Goal: Use online tool/utility: Utilize a website feature to perform a specific function

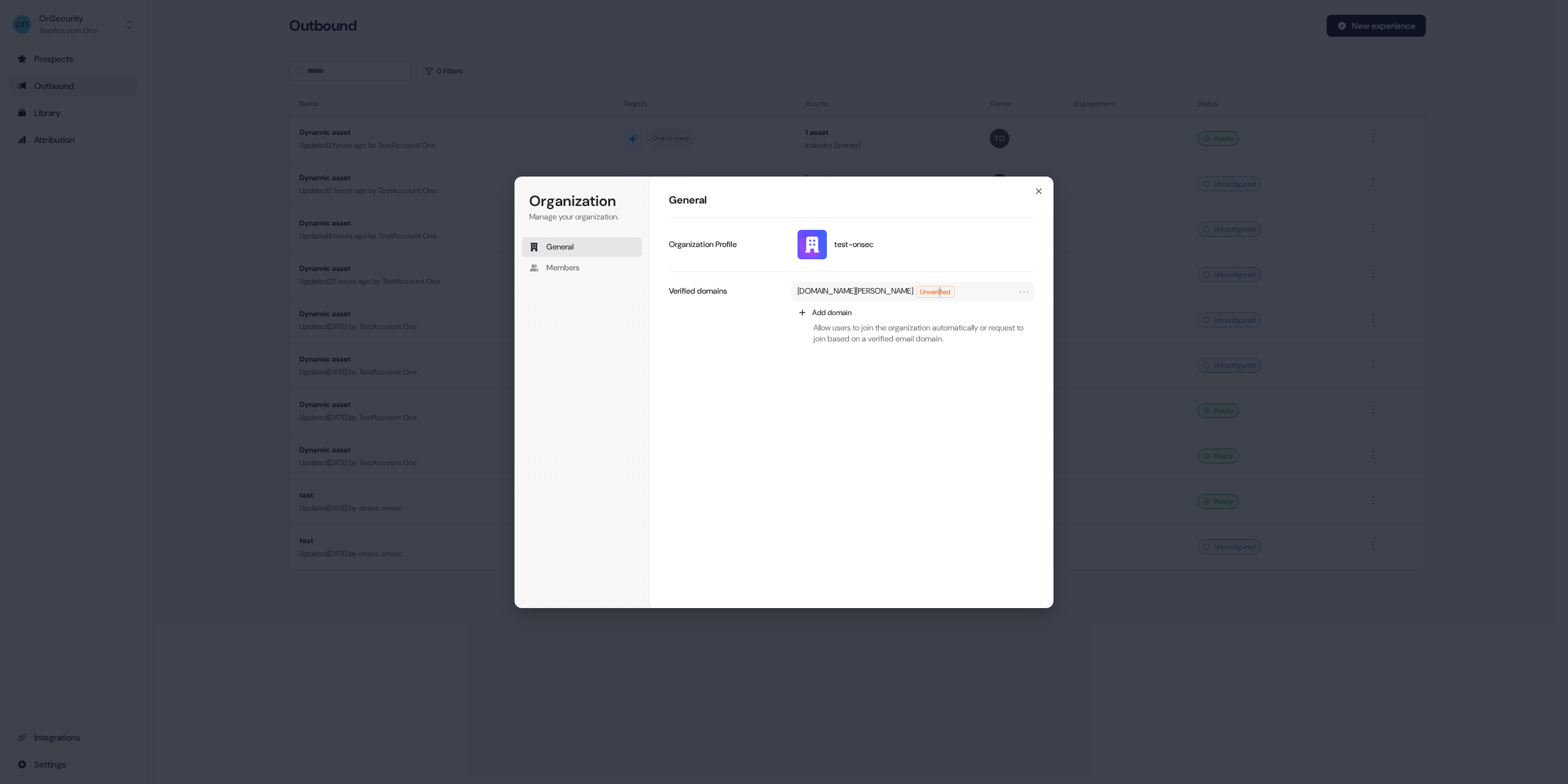
click at [972, 285] on div "[DOMAIN_NAME][PERSON_NAME] Unverified" at bounding box center [913, 292] width 242 height 20
drag, startPoint x: 971, startPoint y: 287, endPoint x: 521, endPoint y: 366, distance: 456.9
click at [955, 287] on span "Unverified" at bounding box center [935, 292] width 38 height 11
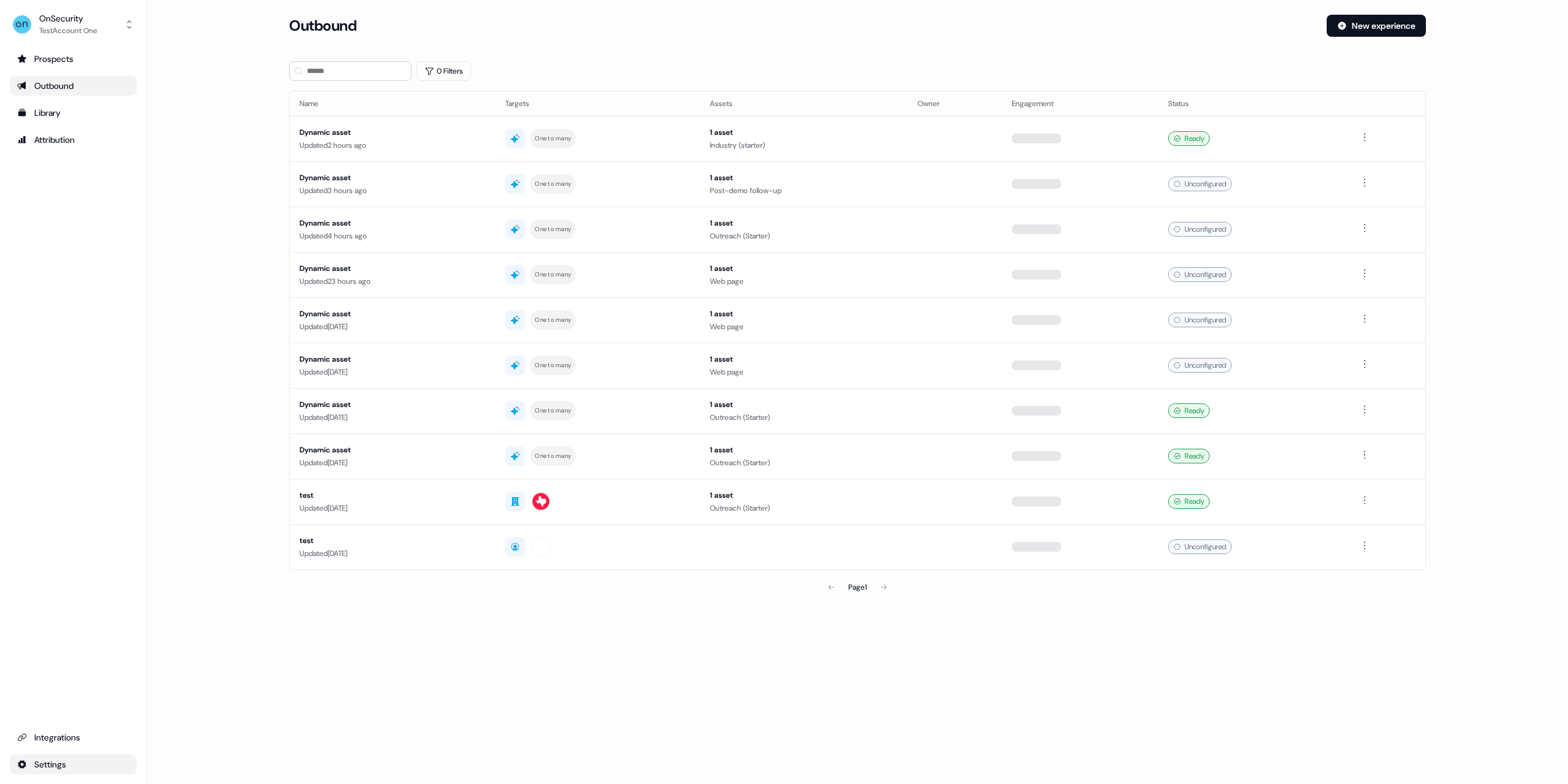
click at [68, 766] on html "For the best experience switch devices to a bigger screen. Go to Userled.io OnS…" at bounding box center [784, 392] width 1568 height 784
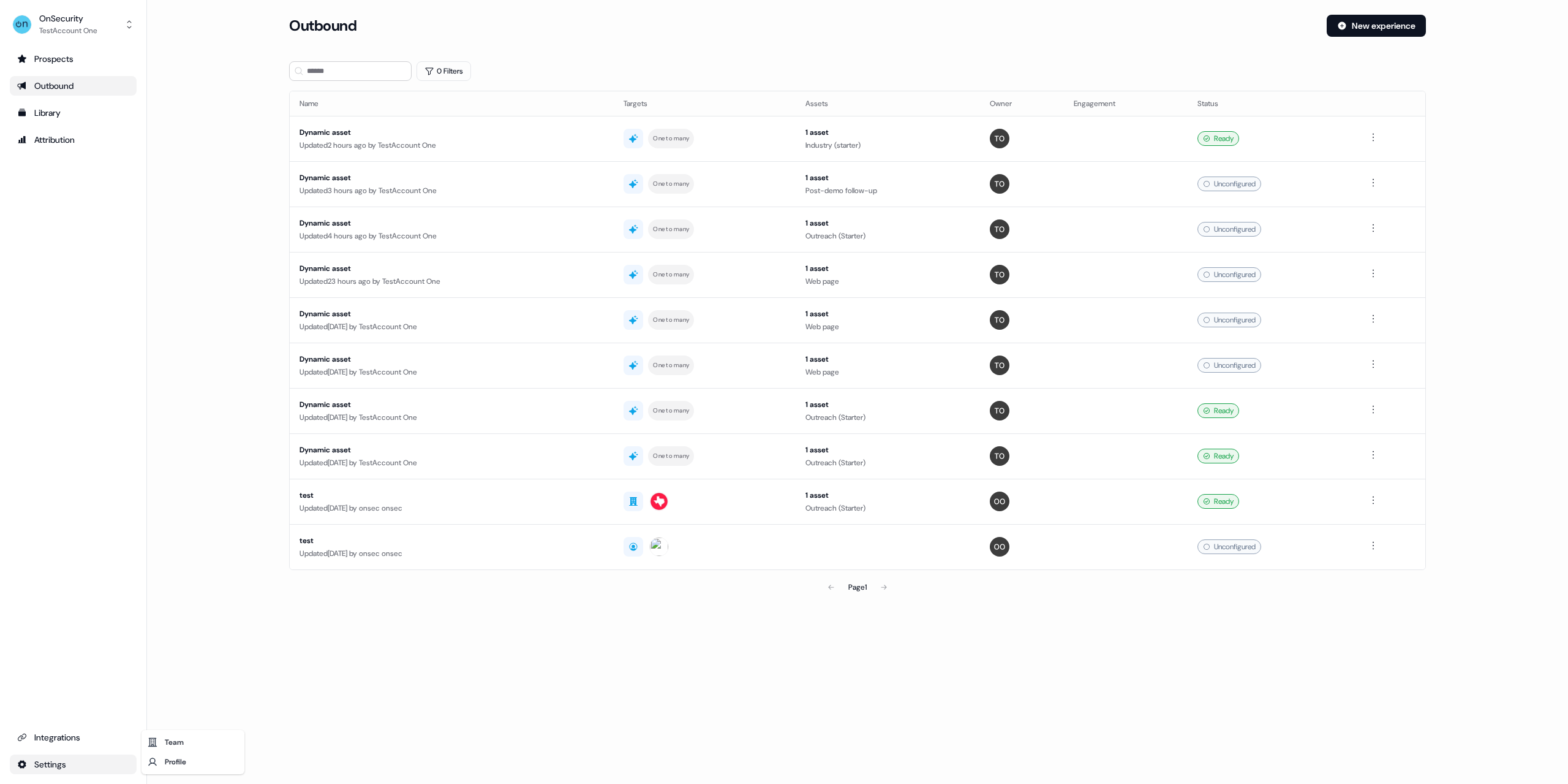
click at [192, 736] on div "Team" at bounding box center [193, 742] width 98 height 20
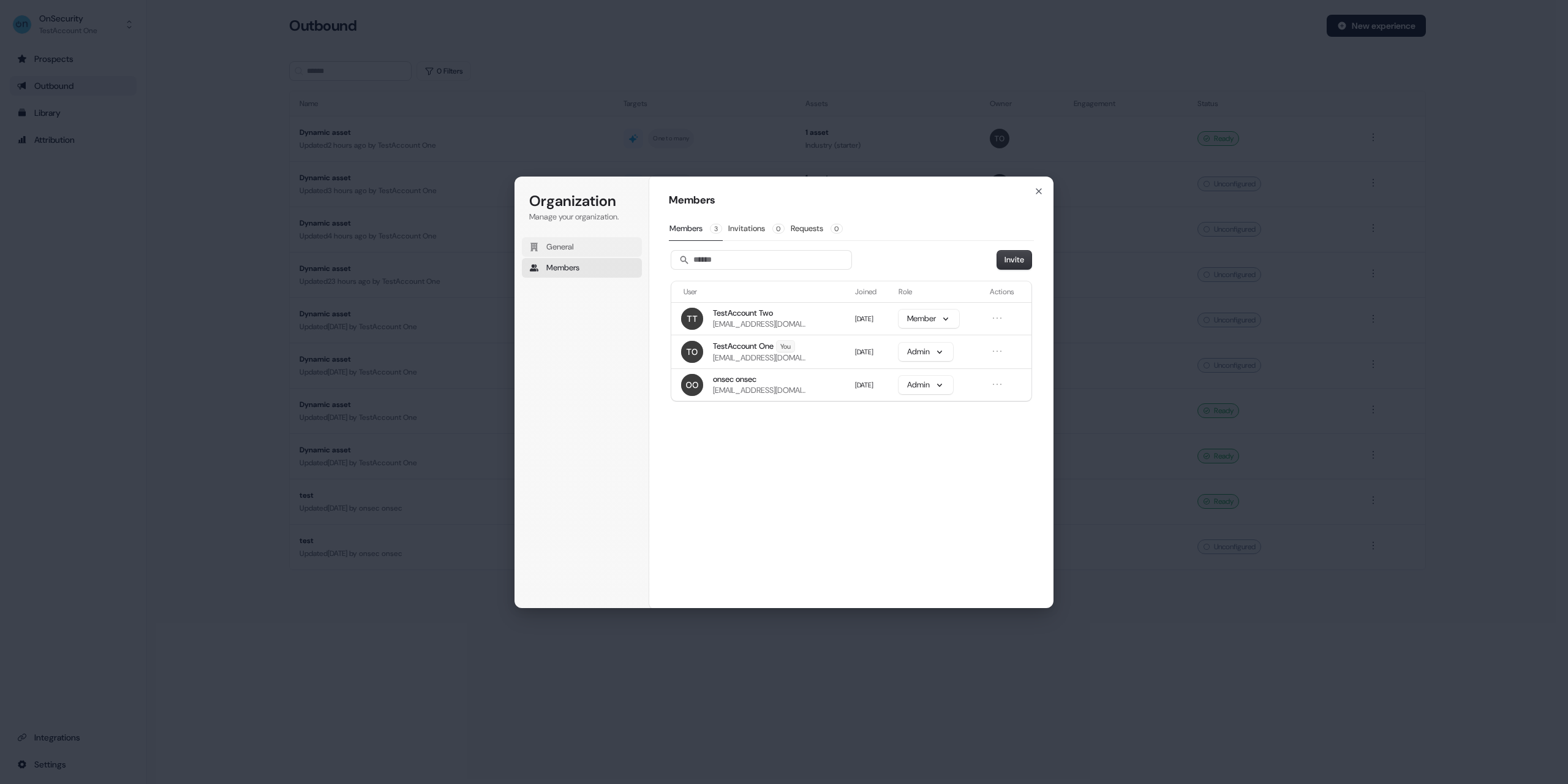
click at [573, 251] on span "General" at bounding box center [560, 247] width 28 height 11
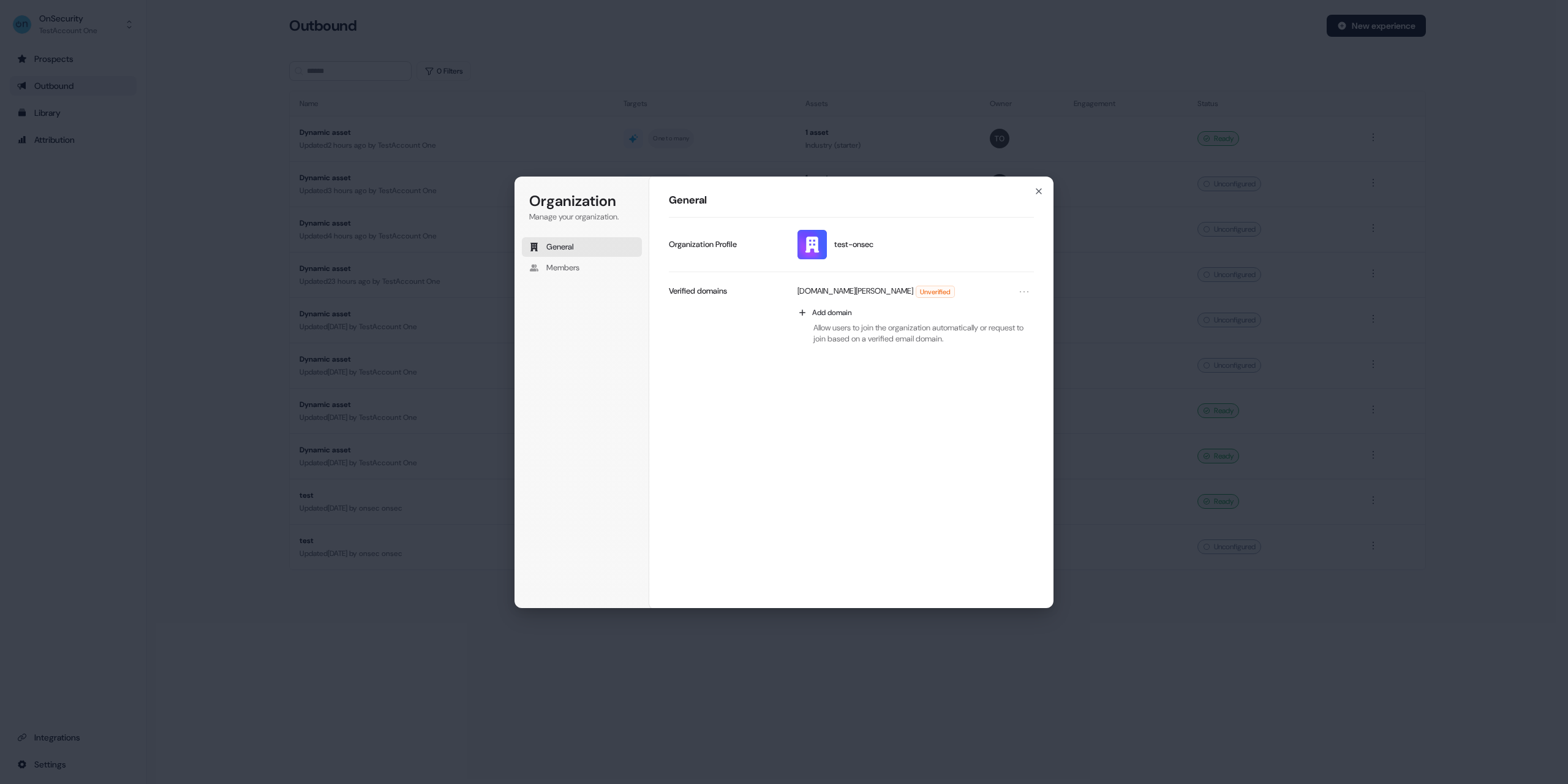
drag, startPoint x: 151, startPoint y: 300, endPoint x: 136, endPoint y: 326, distance: 30.0
click at [145, 302] on div "Organization Manage your organization. General Members Organization General tes…" at bounding box center [784, 392] width 1568 height 784
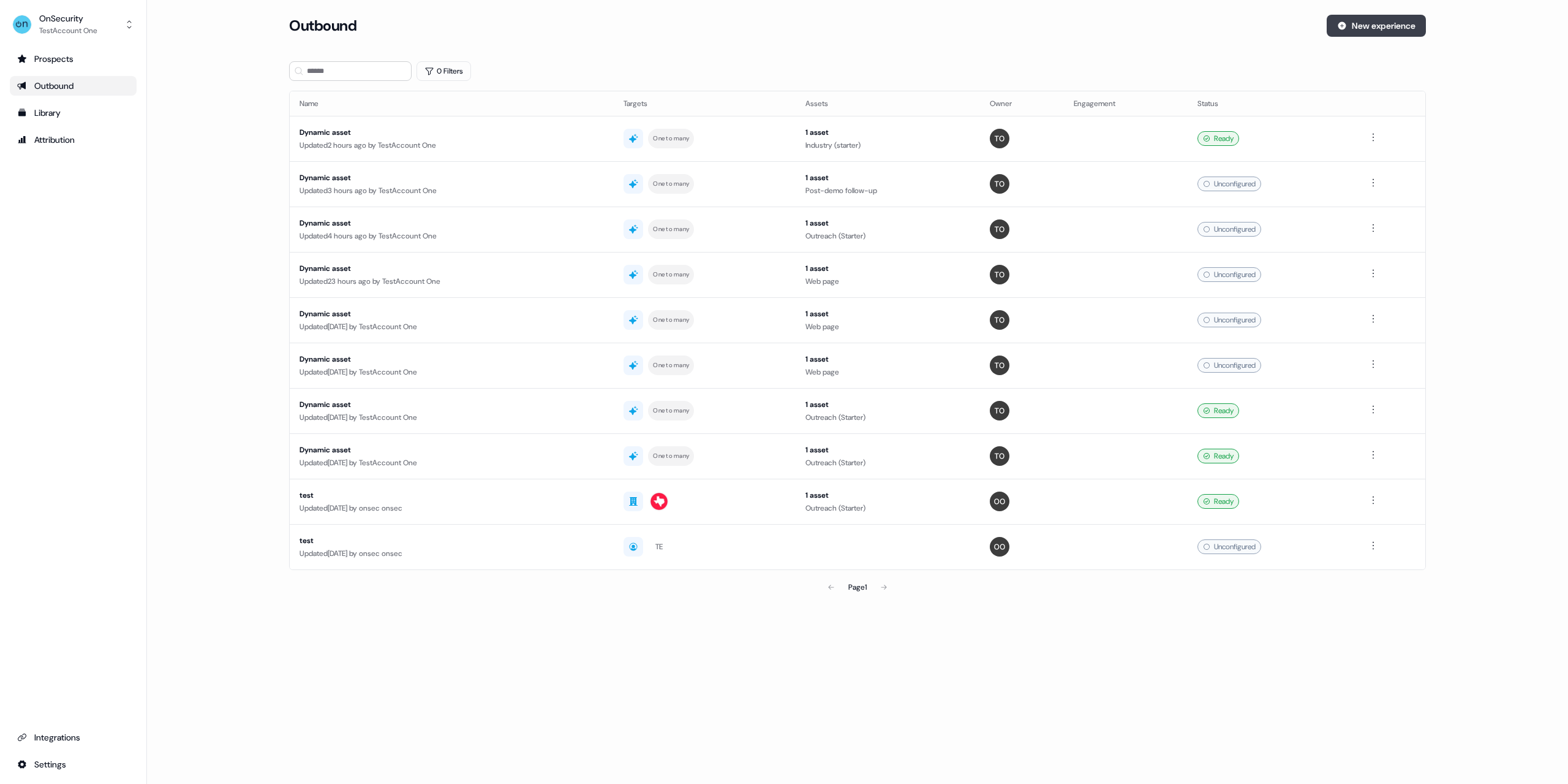
click at [1355, 26] on button "New experience" at bounding box center [1376, 26] width 99 height 22
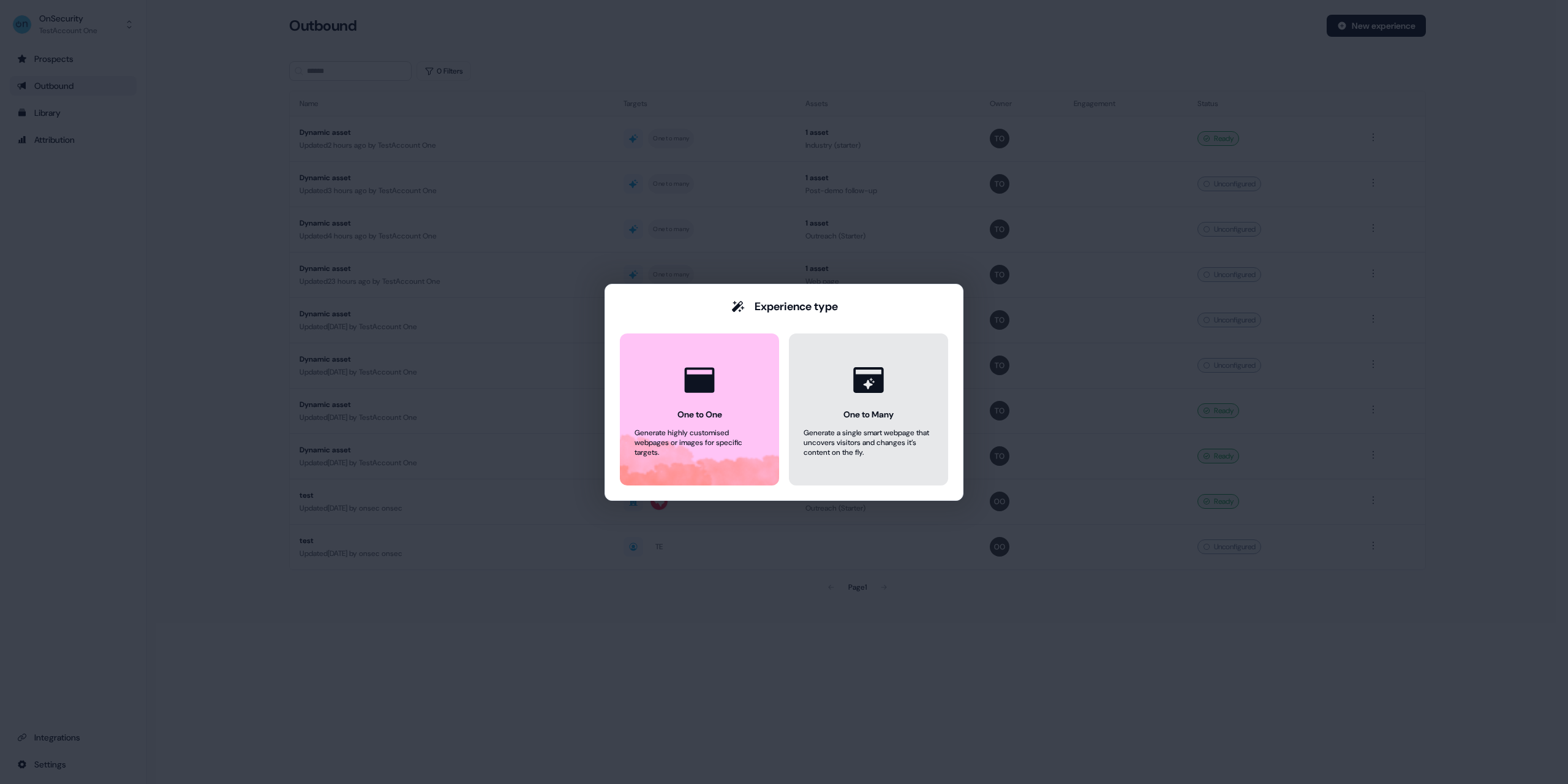
click at [895, 400] on button "One to Many Generate a single smart webpage that uncovers visitors and changes …" at bounding box center [868, 409] width 160 height 152
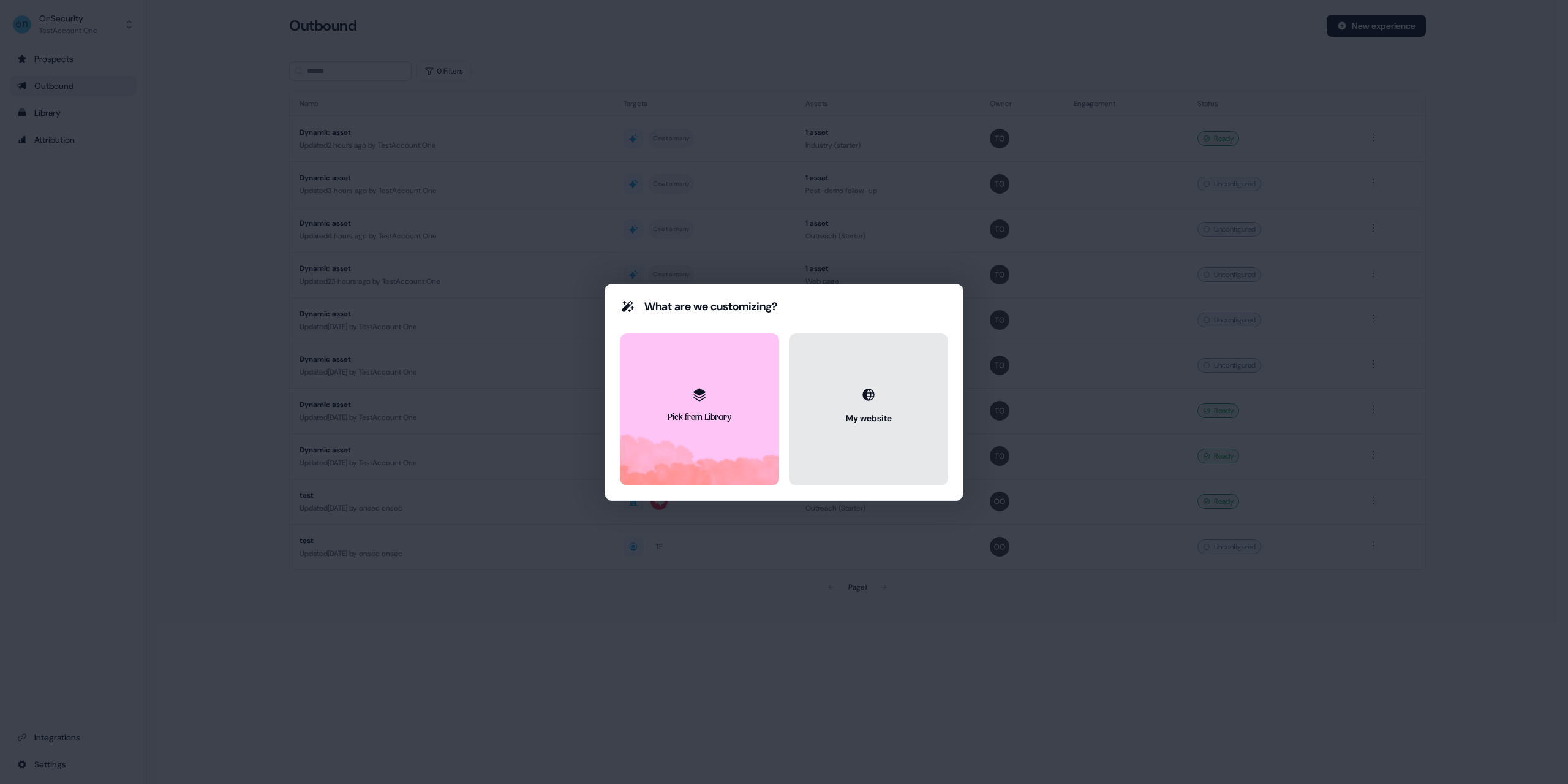
click at [877, 414] on div "My website" at bounding box center [868, 418] width 46 height 12
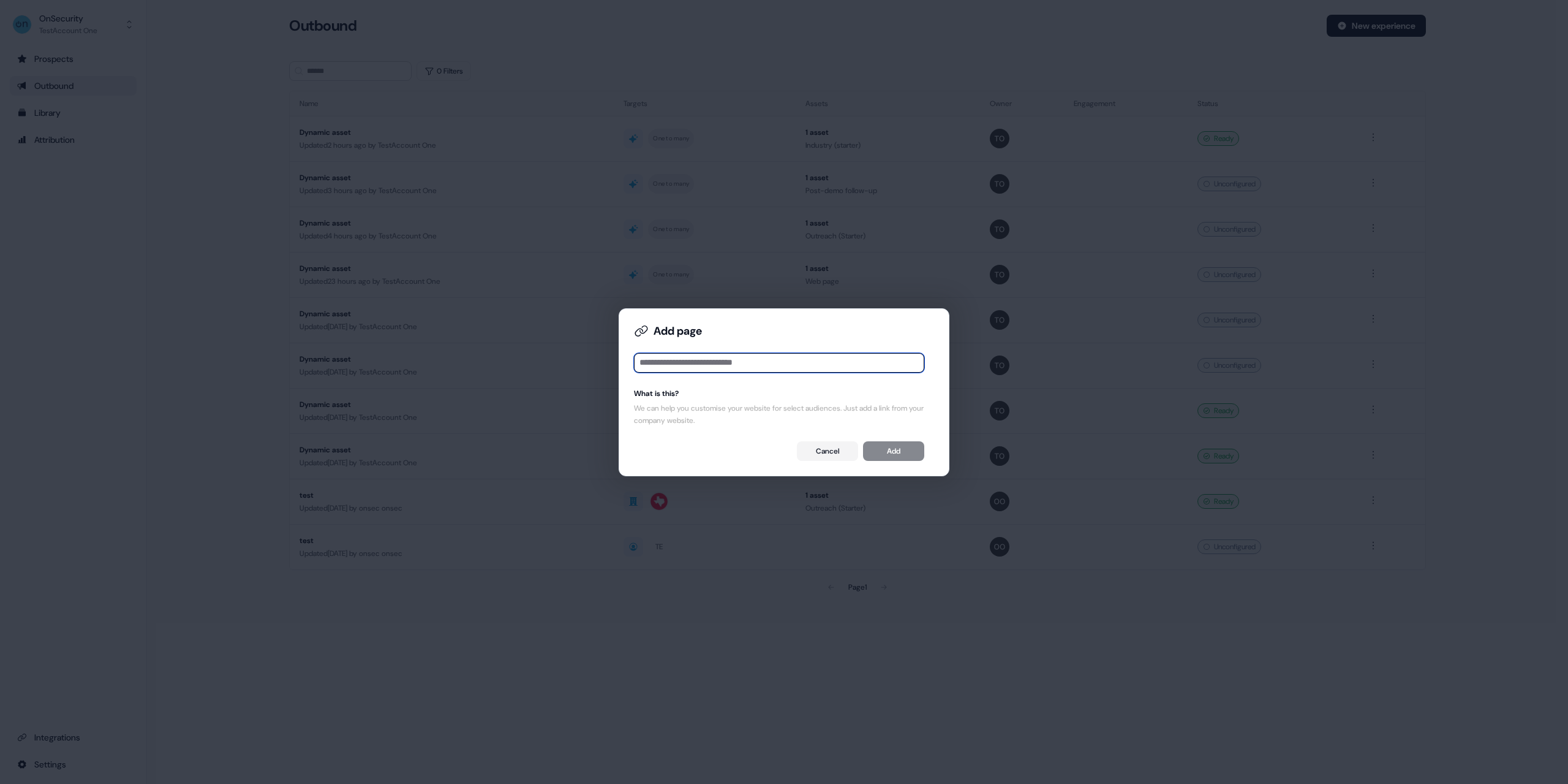
click at [778, 369] on input at bounding box center [779, 363] width 291 height 20
click at [710, 365] on input at bounding box center [779, 363] width 291 height 20
paste input "**********"
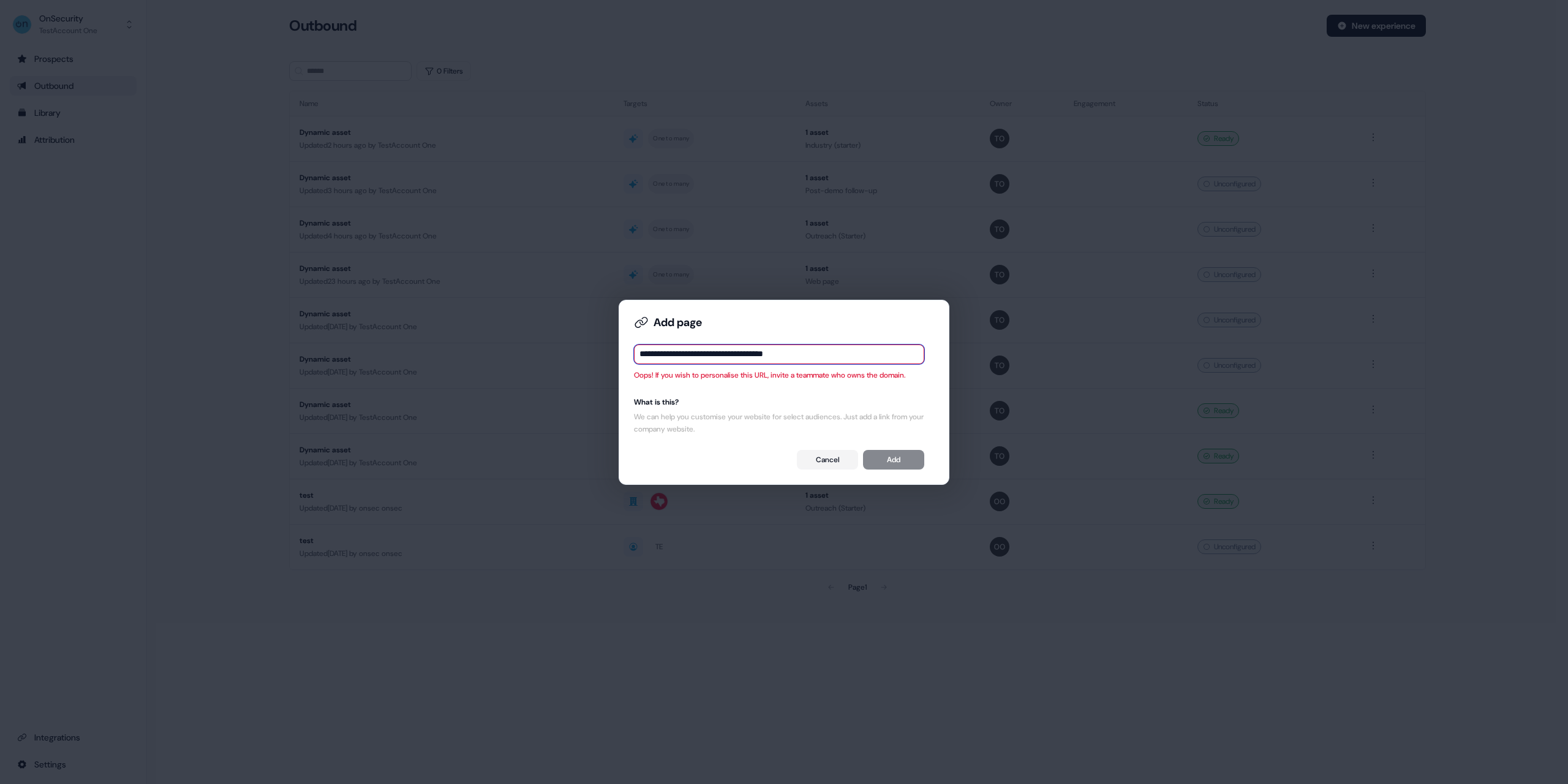
type input "**********"
